Goal: Task Accomplishment & Management: Manage account settings

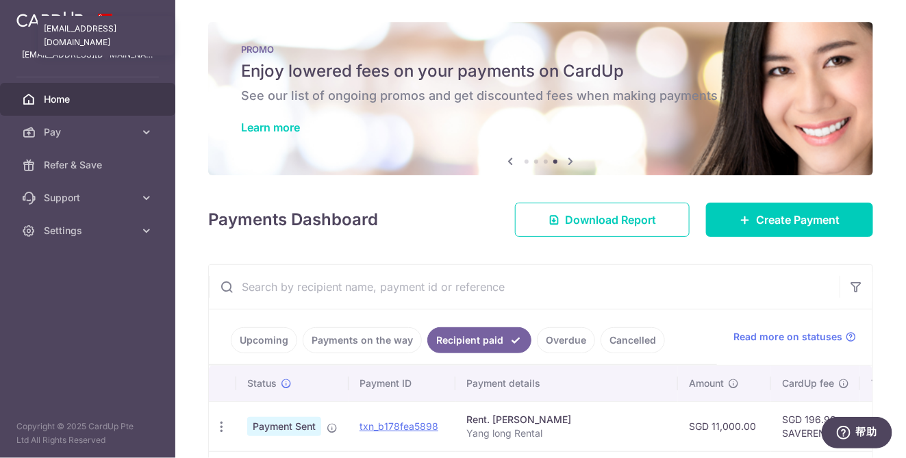
scroll to position [292, 0]
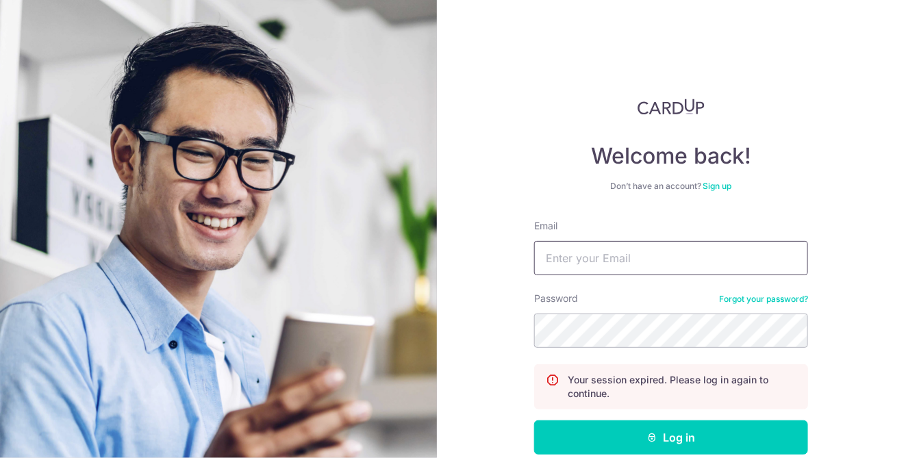
type input "[EMAIL_ADDRESS][DOMAIN_NAME]"
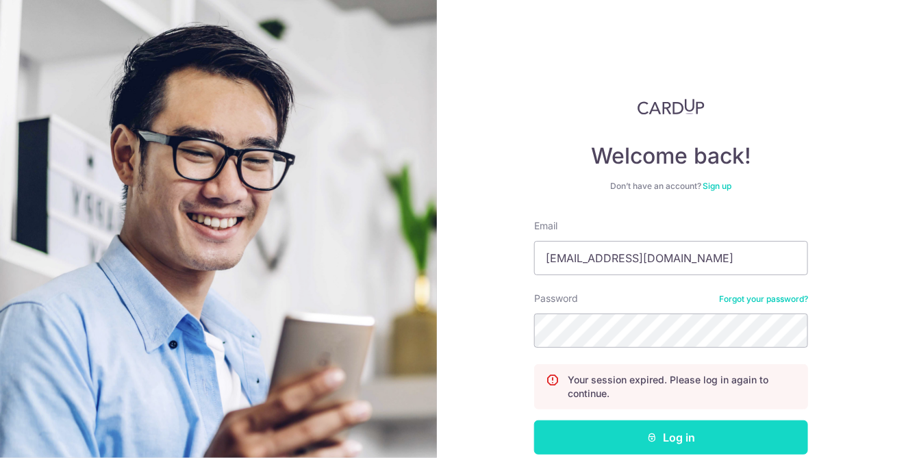
click at [679, 440] on button "Log in" at bounding box center [671, 437] width 274 height 34
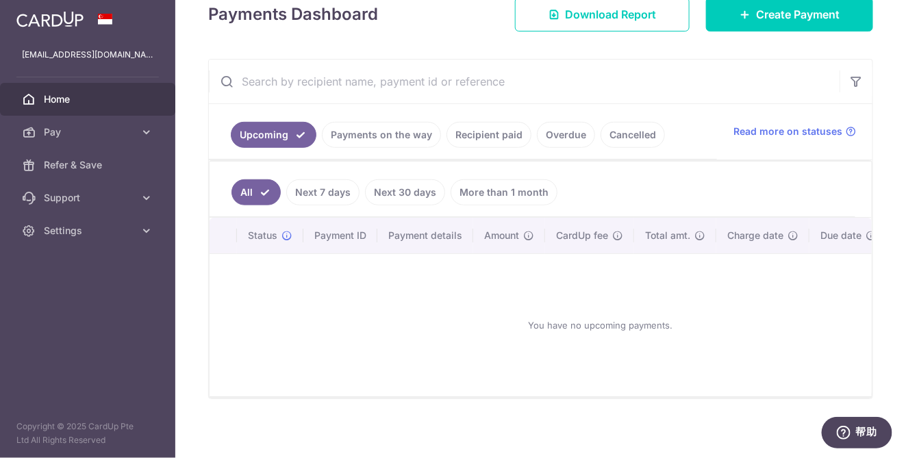
scroll to position [137, 0]
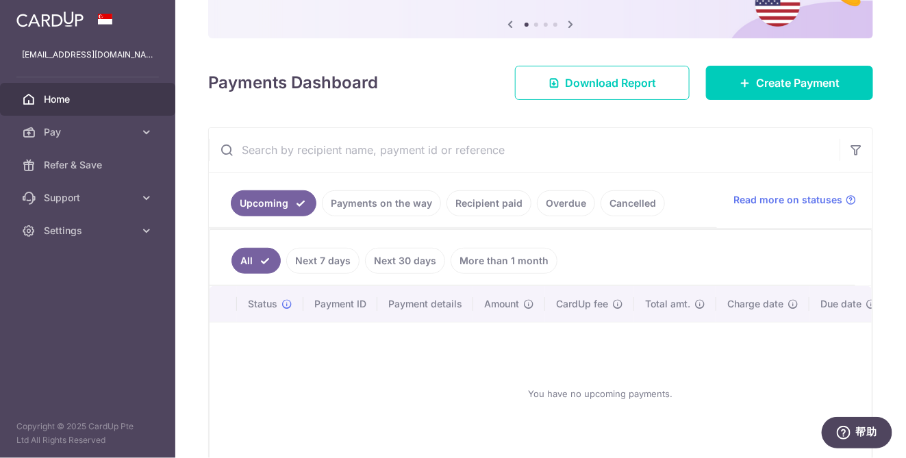
click at [476, 199] on link "Recipient paid" at bounding box center [489, 203] width 85 height 26
